Goal: Check status: Check status

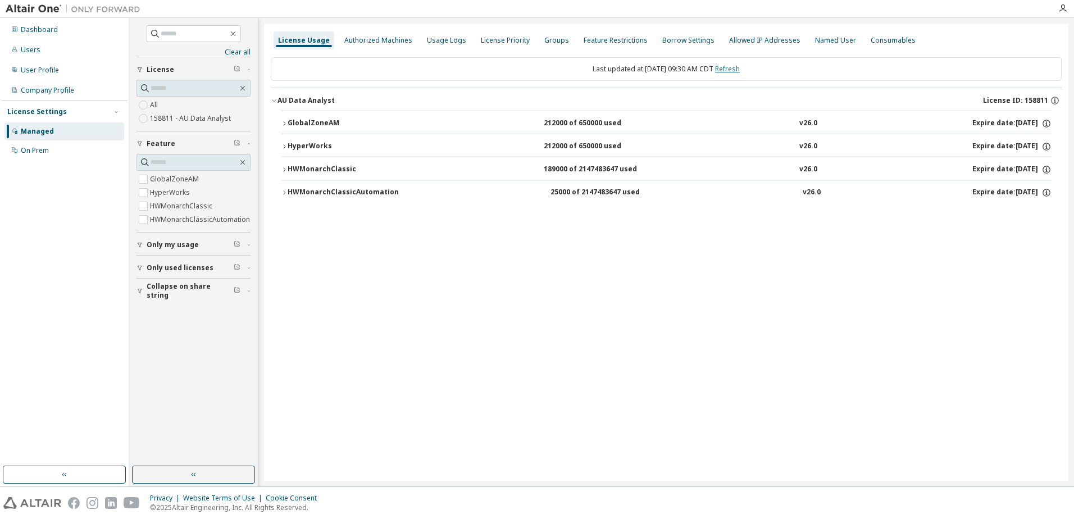
click at [735, 70] on link "Refresh" at bounding box center [727, 69] width 25 height 10
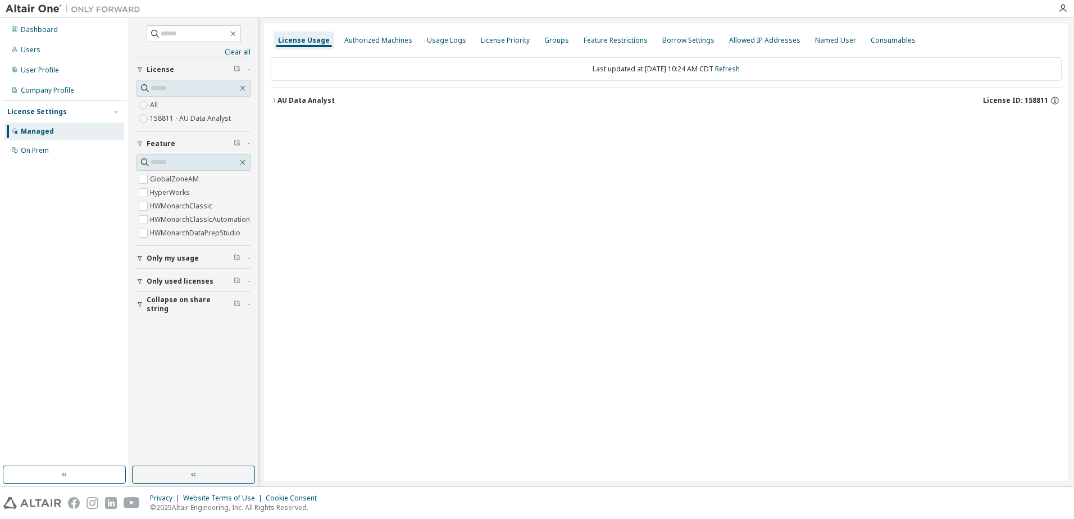
click at [271, 99] on icon "button" at bounding box center [274, 100] width 7 height 7
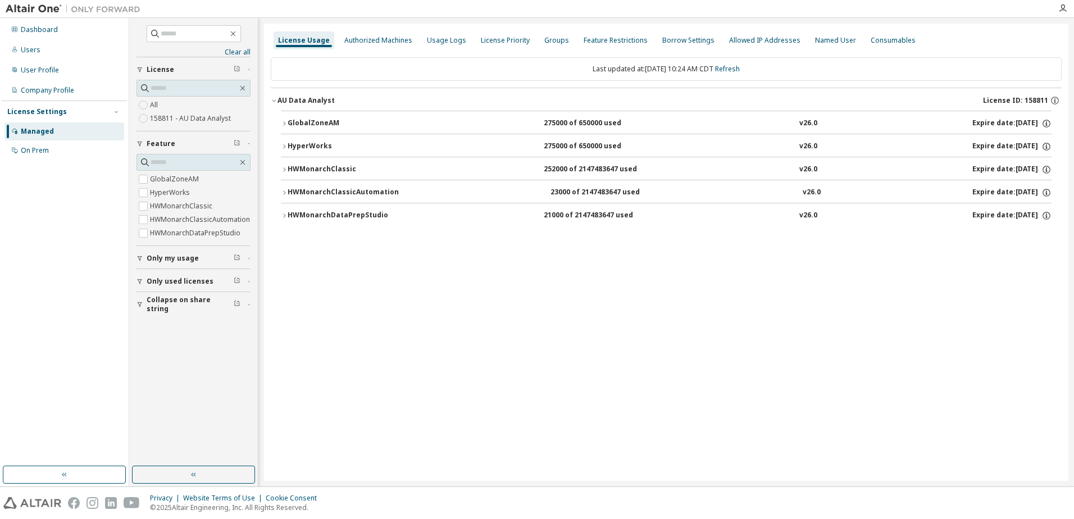
click at [284, 122] on icon "button" at bounding box center [284, 123] width 7 height 7
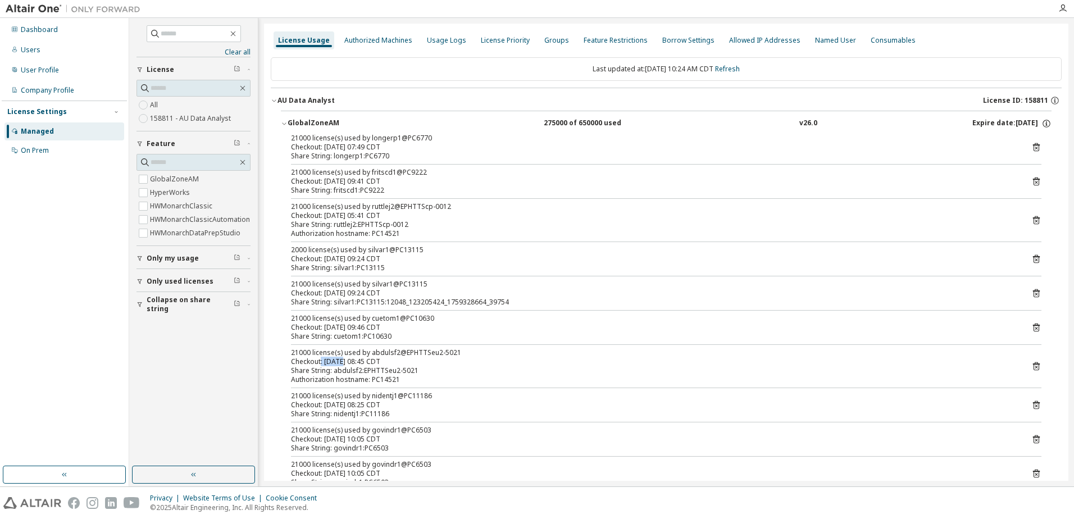
drag, startPoint x: 320, startPoint y: 358, endPoint x: 341, endPoint y: 359, distance: 21.4
click at [341, 359] on div "Checkout: 2025-10-01 08:45 CDT" at bounding box center [652, 361] width 723 height 9
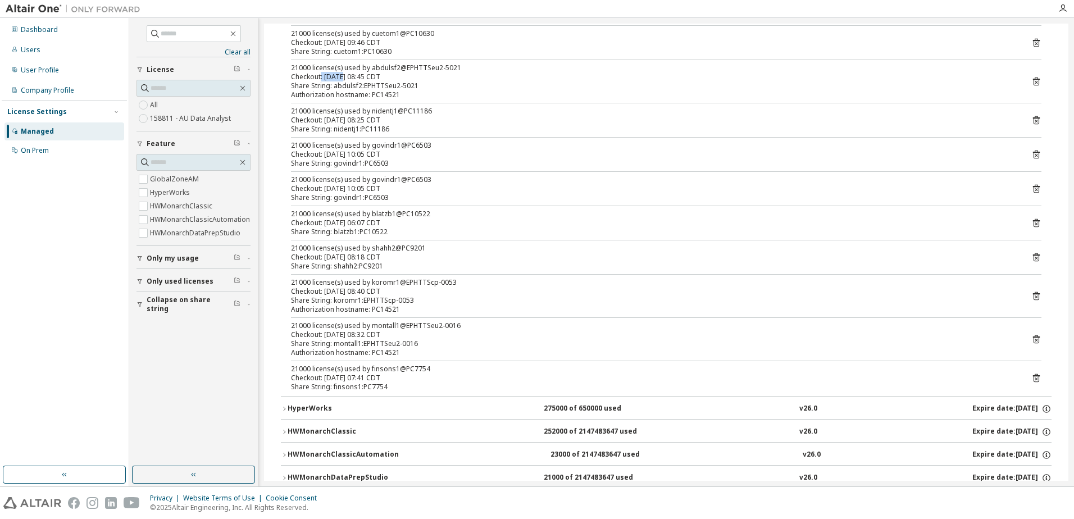
scroll to position [312, 0]
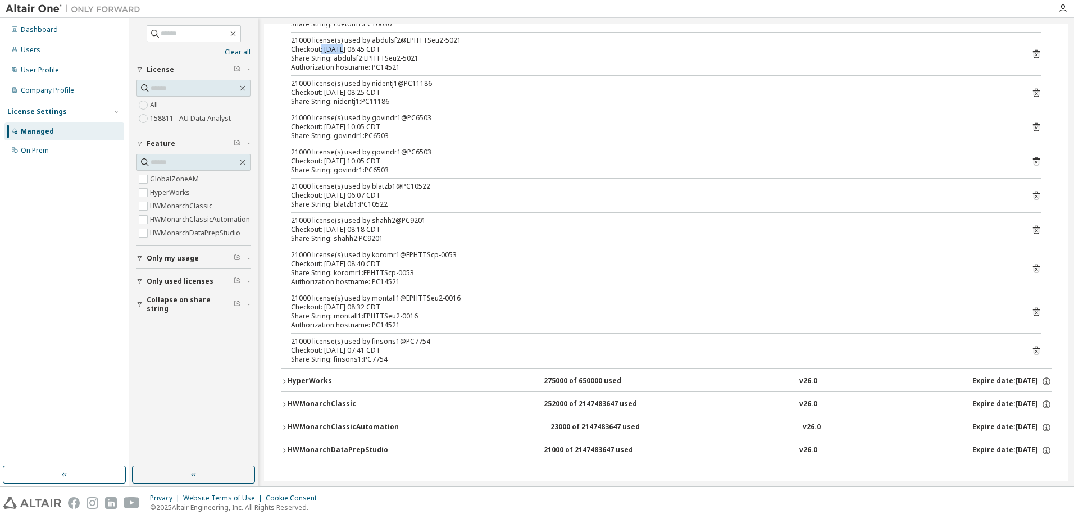
click at [286, 429] on icon "button" at bounding box center [284, 427] width 7 height 7
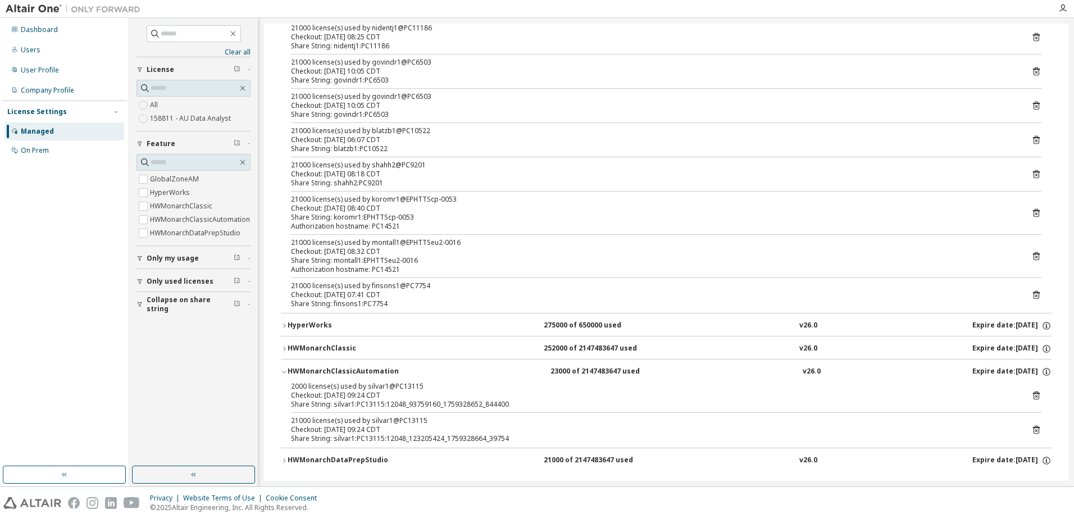
scroll to position [368, 0]
click at [287, 370] on icon "button" at bounding box center [284, 371] width 7 height 7
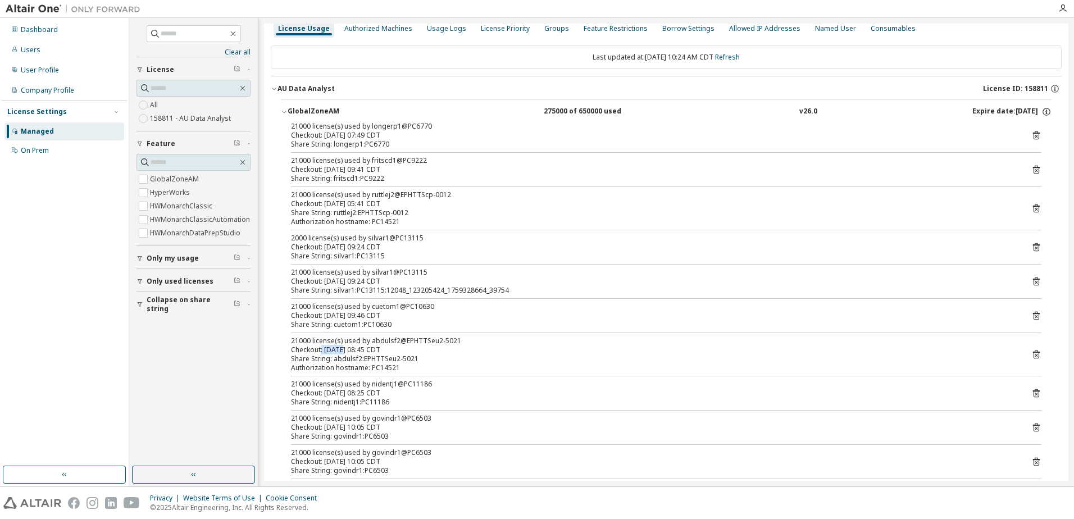
scroll to position [0, 0]
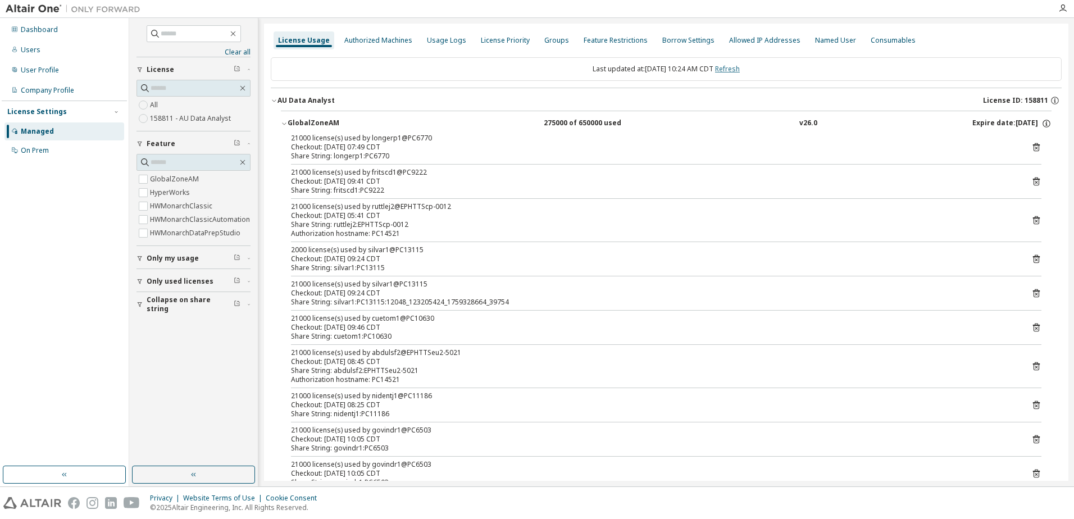
click at [737, 71] on link "Refresh" at bounding box center [727, 69] width 25 height 10
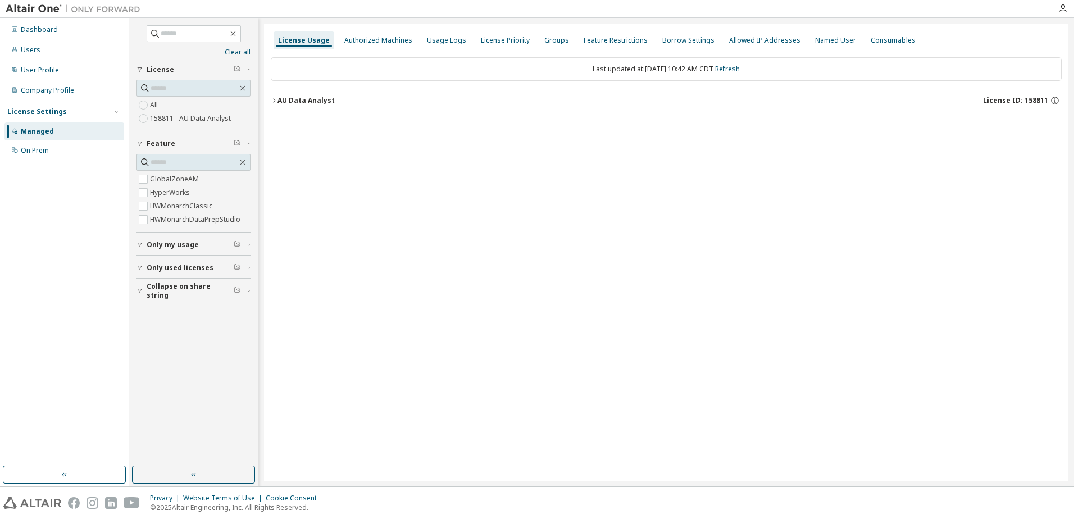
click at [275, 99] on icon "button" at bounding box center [274, 100] width 7 height 7
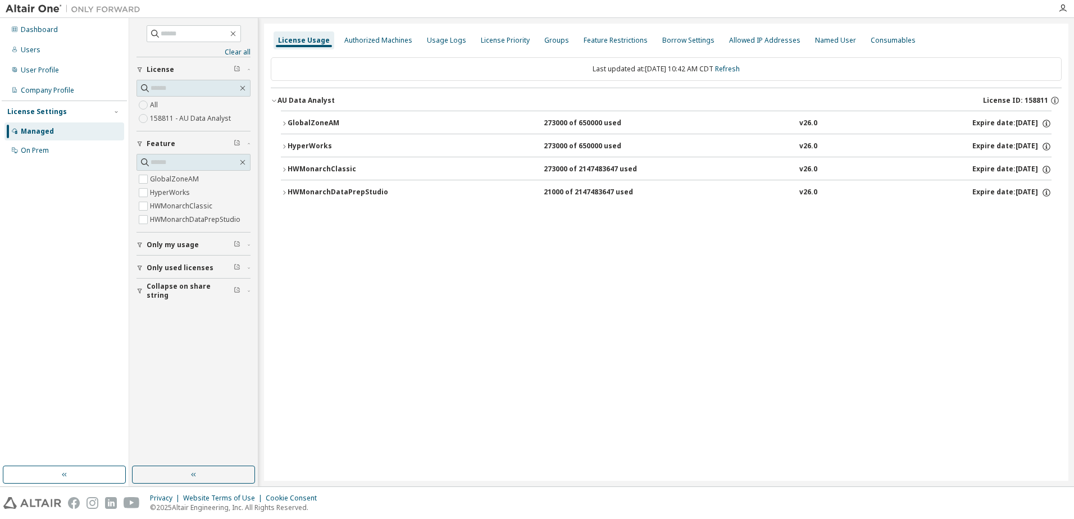
click at [286, 123] on icon "button" at bounding box center [284, 123] width 7 height 7
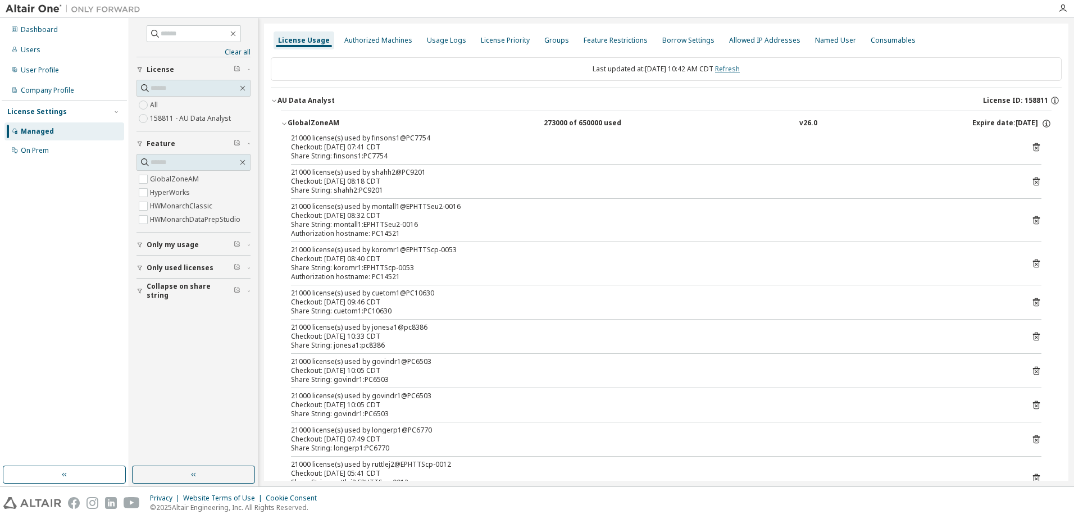
click at [740, 72] on link "Refresh" at bounding box center [727, 69] width 25 height 10
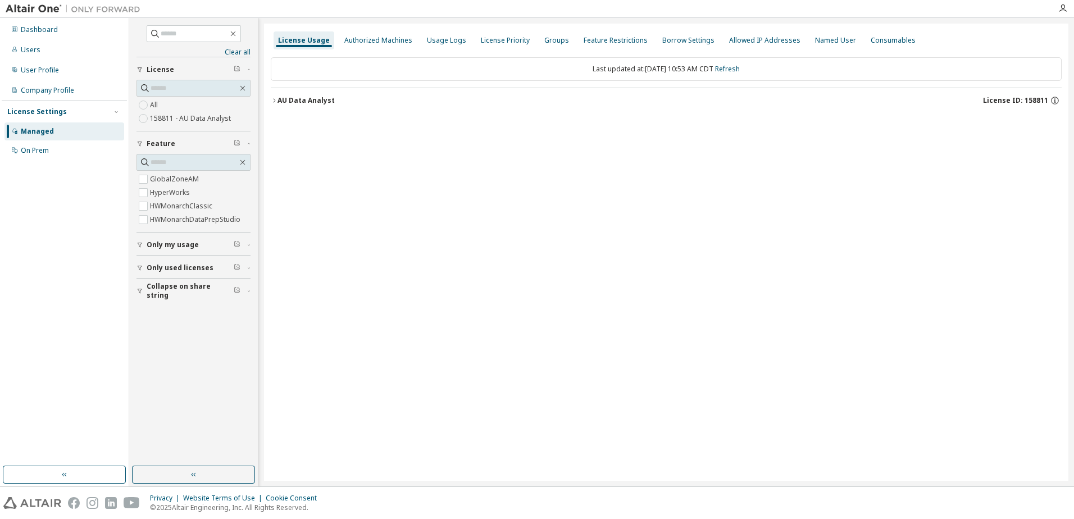
click at [276, 104] on button "AU Data Analyst License ID: 158811" at bounding box center [666, 100] width 791 height 25
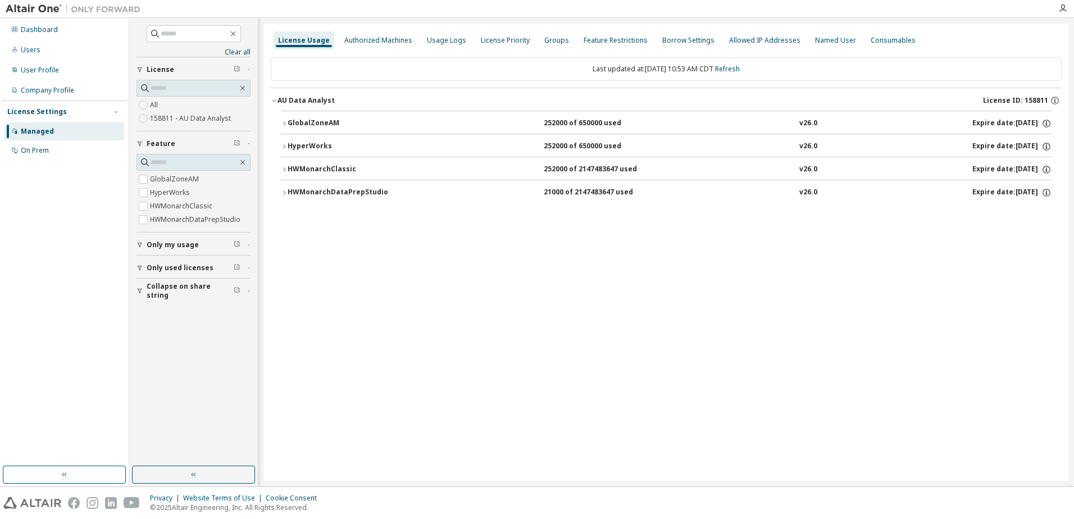
click at [740, 74] on div "Last updated at: Wed 2025-10-01 10:53 AM CDT Refresh" at bounding box center [666, 69] width 791 height 24
click at [740, 71] on link "Refresh" at bounding box center [727, 69] width 25 height 10
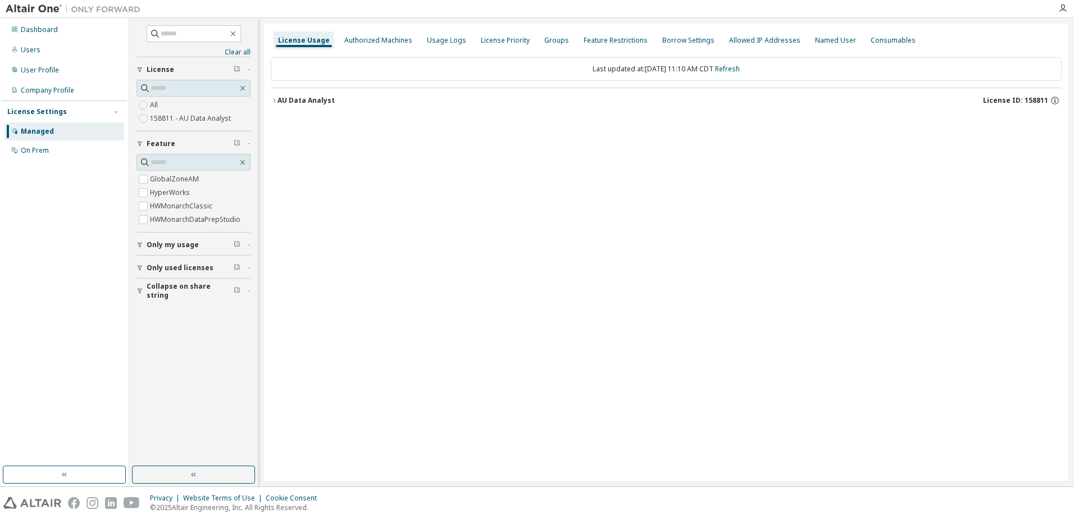
click at [274, 103] on icon "button" at bounding box center [274, 100] width 7 height 7
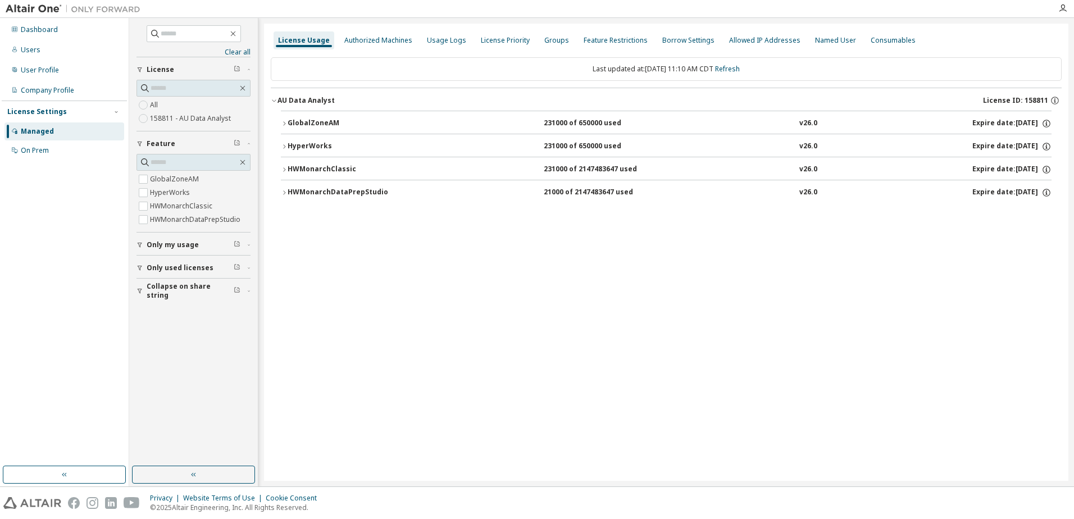
click at [286, 125] on icon "button" at bounding box center [284, 123] width 7 height 7
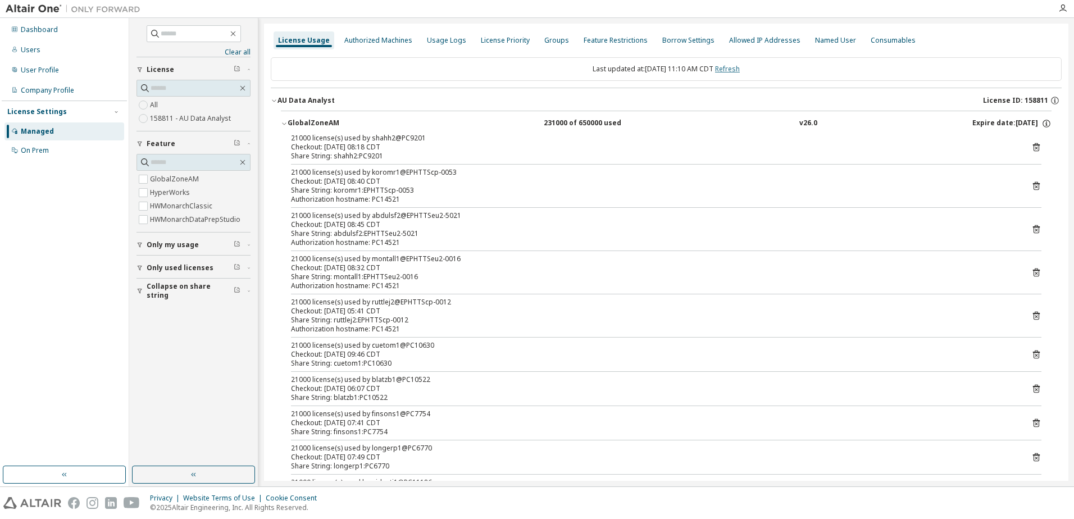
click at [740, 71] on link "Refresh" at bounding box center [727, 69] width 25 height 10
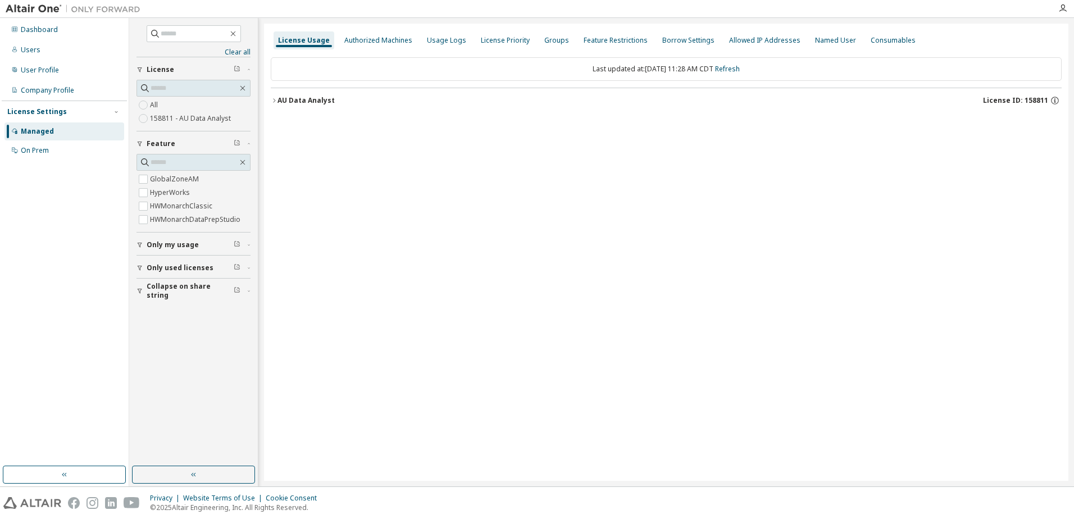
click at [632, 286] on div "License Usage Authorized Machines Usage Logs License Priority Groups Feature Re…" at bounding box center [666, 252] width 804 height 457
click at [740, 69] on link "Refresh" at bounding box center [727, 69] width 25 height 10
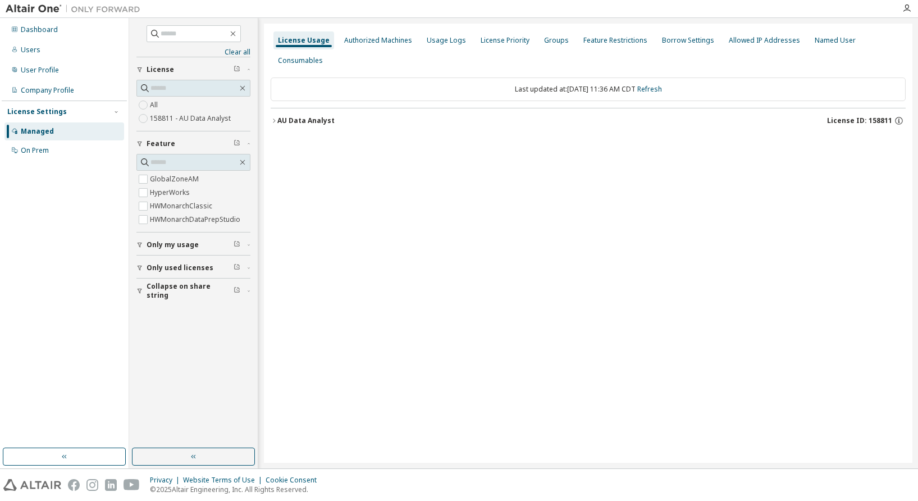
click at [279, 116] on div "AU Data Analyst" at bounding box center [305, 120] width 57 height 9
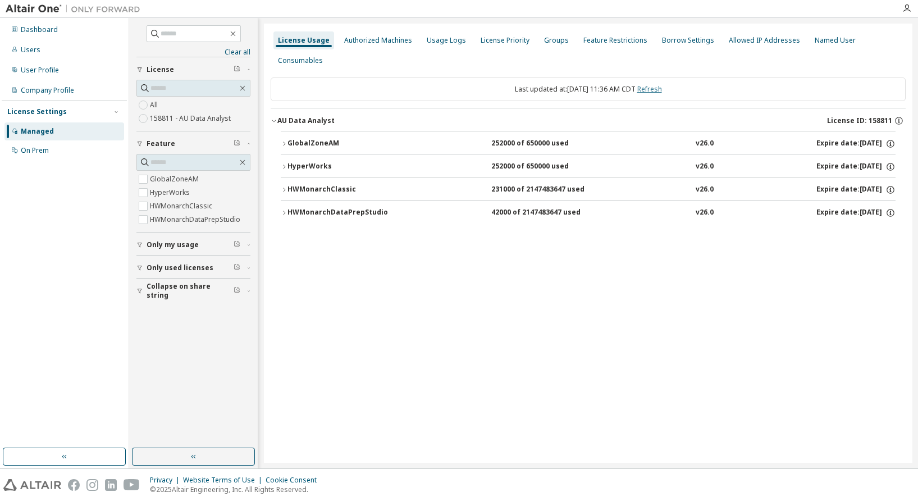
click at [662, 84] on link "Refresh" at bounding box center [650, 89] width 25 height 10
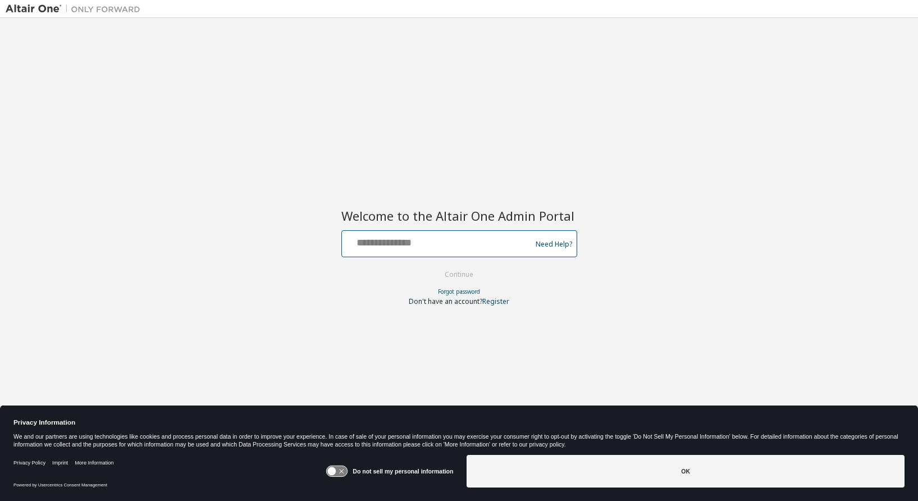
click at [436, 245] on input "text" at bounding box center [439, 241] width 184 height 16
type input "**********"
click at [467, 276] on button "Continue" at bounding box center [459, 274] width 52 height 17
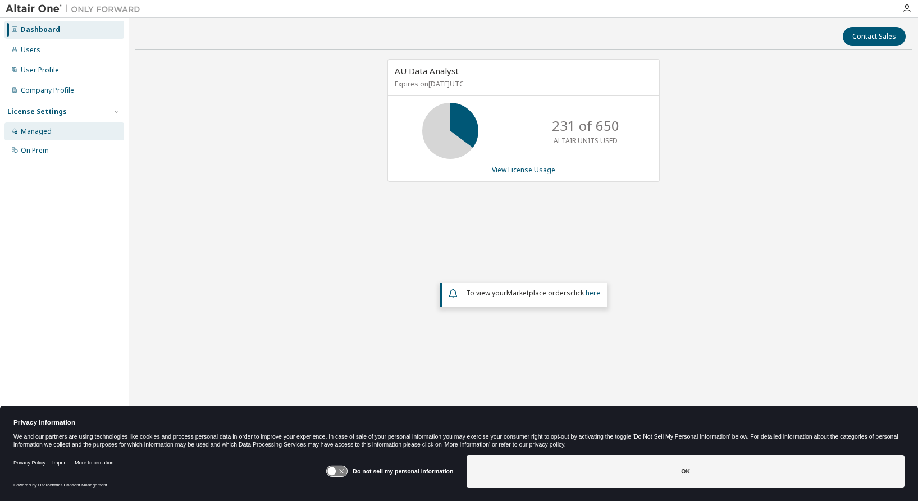
click at [39, 128] on div "Managed" at bounding box center [36, 131] width 31 height 9
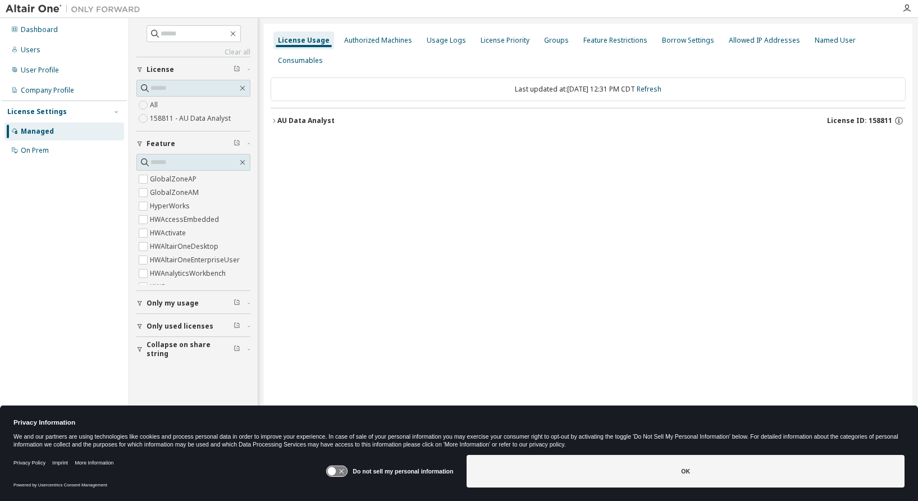
click at [158, 328] on span "Only used licenses" at bounding box center [180, 326] width 67 height 9
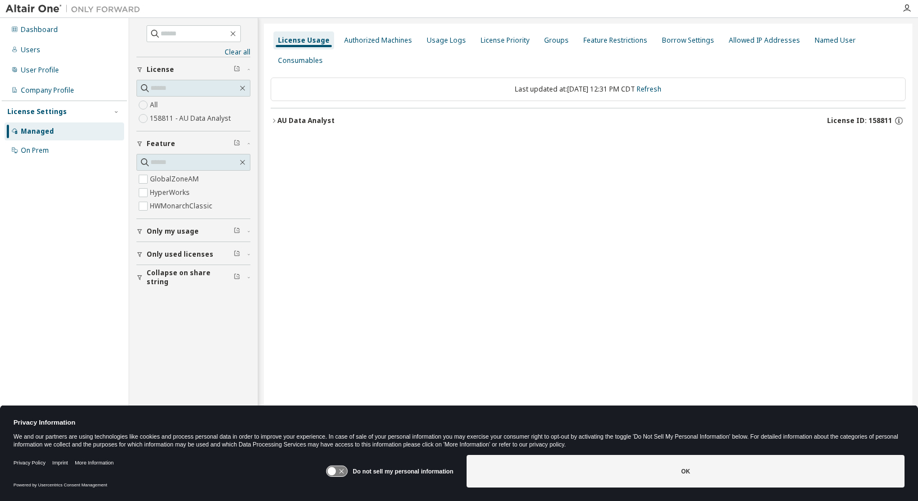
click at [271, 117] on icon "button" at bounding box center [274, 120] width 7 height 7
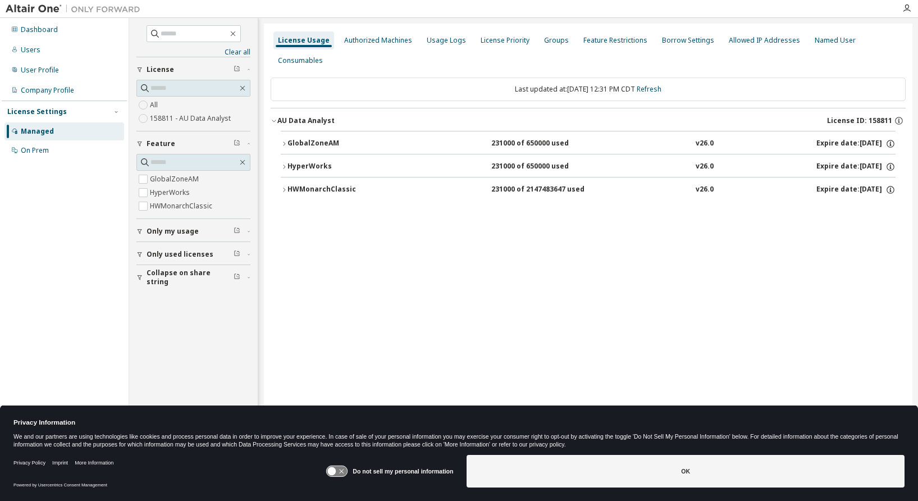
click at [283, 140] on icon "button" at bounding box center [284, 143] width 7 height 7
